Goal: Complete application form: Complete application form

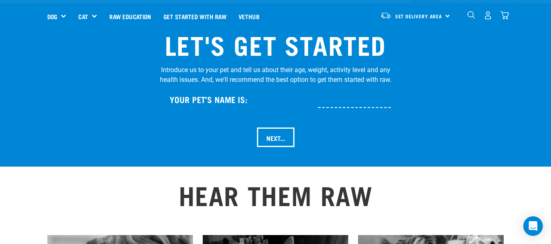
scroll to position [842, 0]
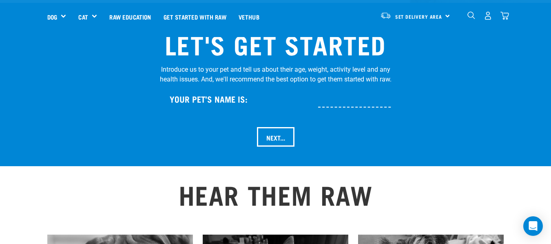
click at [326, 89] on input "text" at bounding box center [381, 98] width 126 height 18
type input "Bella"
click at [274, 127] on input "Next..." at bounding box center [276, 137] width 38 height 20
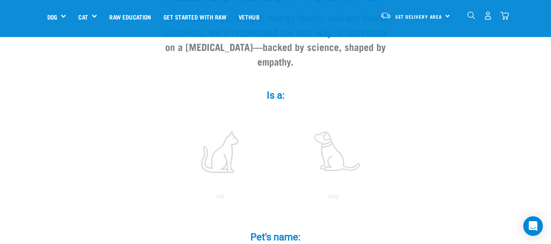
scroll to position [102, 0]
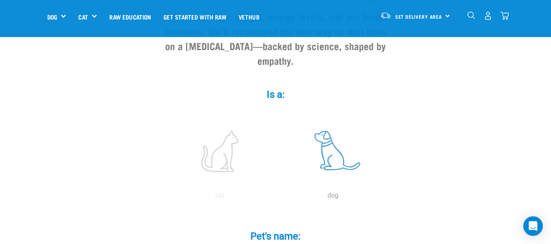
click at [327, 133] on label at bounding box center [333, 151] width 110 height 69
click at [277, 198] on input "radio" at bounding box center [277, 198] width 0 height 0
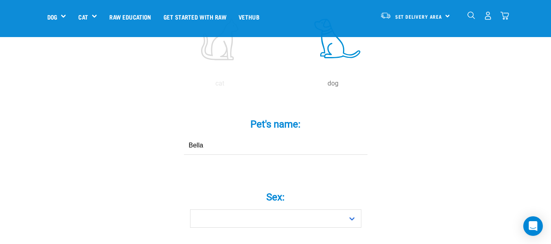
scroll to position [214, 0]
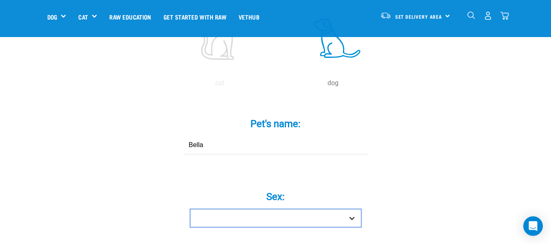
click at [351, 209] on select "Boy Girl" at bounding box center [275, 218] width 171 height 18
select select "girl"
click at [190, 209] on select "Boy Girl" at bounding box center [275, 218] width 171 height 18
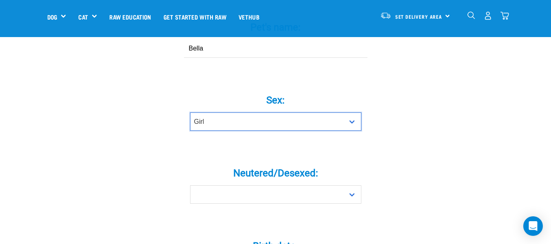
scroll to position [312, 0]
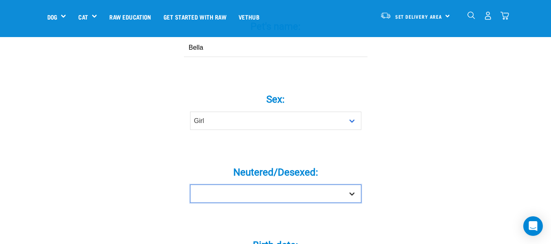
click at [352, 185] on select "Yes No" at bounding box center [275, 194] width 171 height 18
select select "yes"
click at [190, 185] on select "Yes No" at bounding box center [275, 194] width 171 height 18
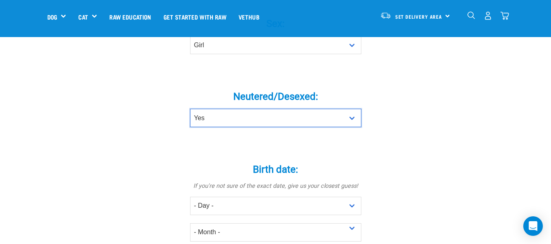
scroll to position [388, 0]
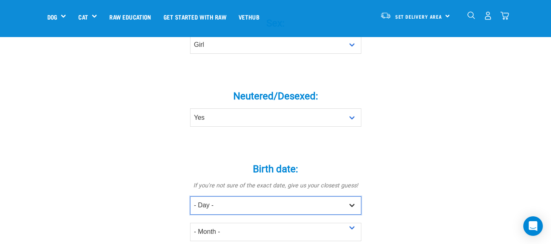
click at [352, 197] on select "- Day - 1 2 3 4 5 6 7 8 9 10 11 12 13 14 15 16 17 18 19 20 21 22 23 24 25 26 27" at bounding box center [275, 206] width 171 height 18
select select "24"
click at [190, 197] on select "- Day - 1 2 3 4 5 6 7 8 9 10 11 12 13 14 15 16 17 18 19 20 21 22 23 24 25 26 27" at bounding box center [275, 206] width 171 height 18
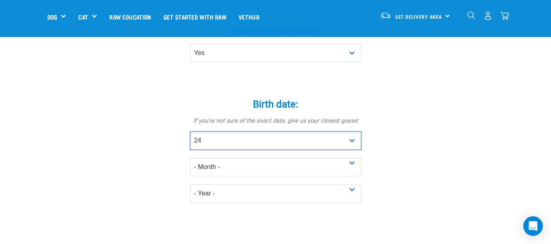
scroll to position [453, 0]
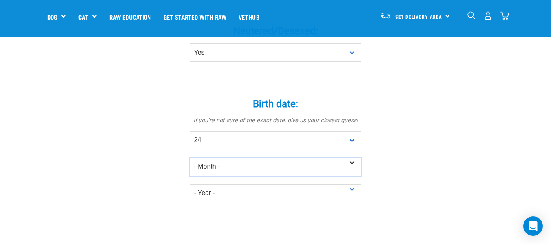
click at [352, 158] on select "- Month - January February March April May June July August September October N…" at bounding box center [275, 167] width 171 height 18
select select "March"
click at [190, 158] on select "- Month - January February March April May June July August September October N…" at bounding box center [275, 167] width 171 height 18
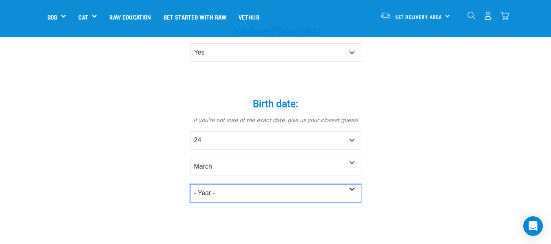
click at [352, 184] on select "- Year - 2025 2024 2023 2022 2021 2020 2019 2018 2017 2016 2015 2014 2013 2012" at bounding box center [275, 193] width 171 height 18
click at [190, 184] on select "- Year - 2025 2024 2023 2022 2021 2020 2019 2018 2017 2016 2015 2014 2013 2012" at bounding box center [275, 193] width 171 height 18
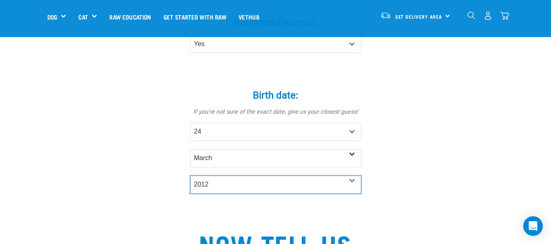
scroll to position [461, 0]
click at [353, 177] on select "- Year - 2025 2024 2023 2022 2021 2020 2019 2018 2017 2016 2015 2014 2013 2012" at bounding box center [275, 186] width 171 height 18
select select "2013"
click at [190, 177] on select "- Year - 2025 2024 2023 2022 2021 2020 2019 2018 2017 2016 2015 2014 2013 2012" at bounding box center [275, 186] width 171 height 18
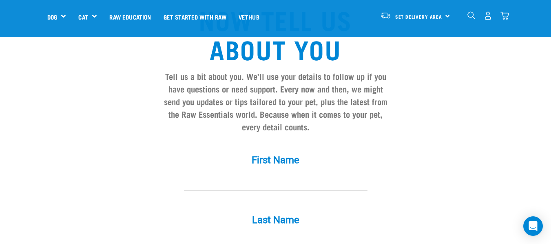
scroll to position [687, 0]
click at [268, 172] on input "First Name *" at bounding box center [276, 181] width 184 height 18
type input "[PERSON_NAME]"
type input "Jowsey"
type input "[EMAIL_ADDRESS][DOMAIN_NAME]"
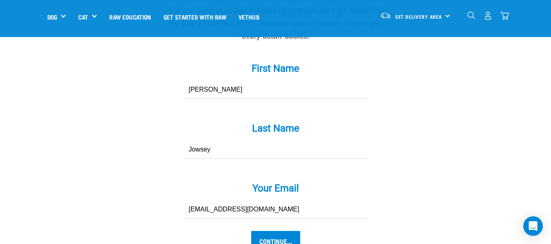
scroll to position [807, 0]
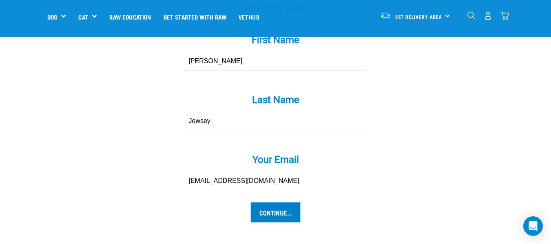
click at [276, 203] on input "Continue..." at bounding box center [275, 213] width 49 height 20
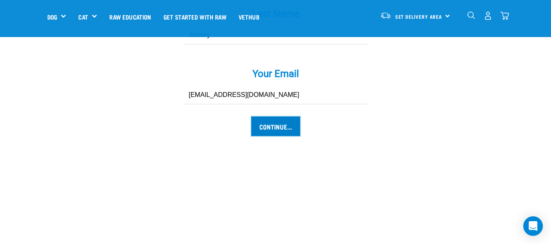
scroll to position [902, 0]
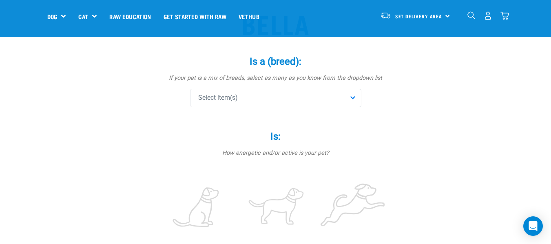
scroll to position [74, 0]
click at [353, 98] on div "Select item(s)" at bounding box center [275, 97] width 171 height 18
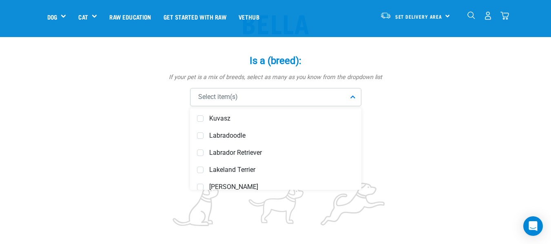
scroll to position [1989, 0]
click at [242, 137] on span "Labradoodle" at bounding box center [281, 136] width 145 height 8
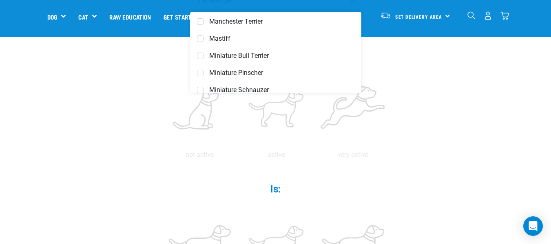
scroll to position [172, 0]
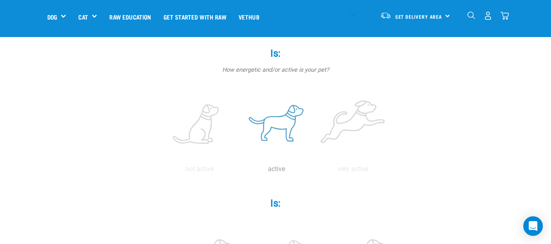
scroll to position [157, 0]
click at [275, 125] on label at bounding box center [276, 123] width 73 height 69
click at [238, 171] on input "radio" at bounding box center [238, 171] width 0 height 0
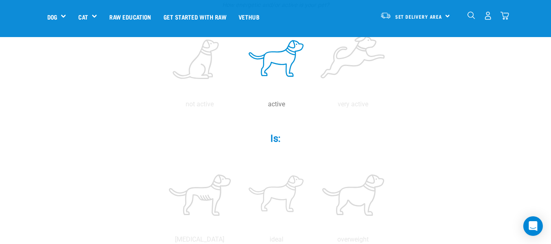
scroll to position [222, 0]
click at [276, 142] on label "Is: *" at bounding box center [275, 138] width 245 height 15
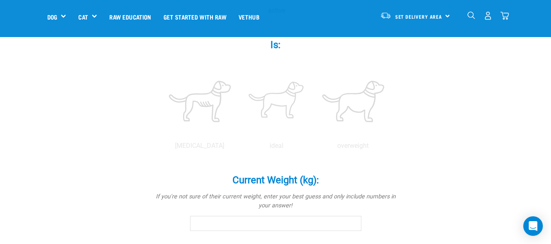
scroll to position [316, 0]
click at [271, 104] on label at bounding box center [276, 100] width 73 height 69
click at [238, 148] on input "radio" at bounding box center [238, 148] width 0 height 0
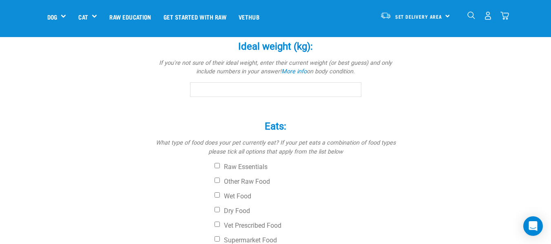
scroll to position [530, 0]
